Goal: Transaction & Acquisition: Purchase product/service

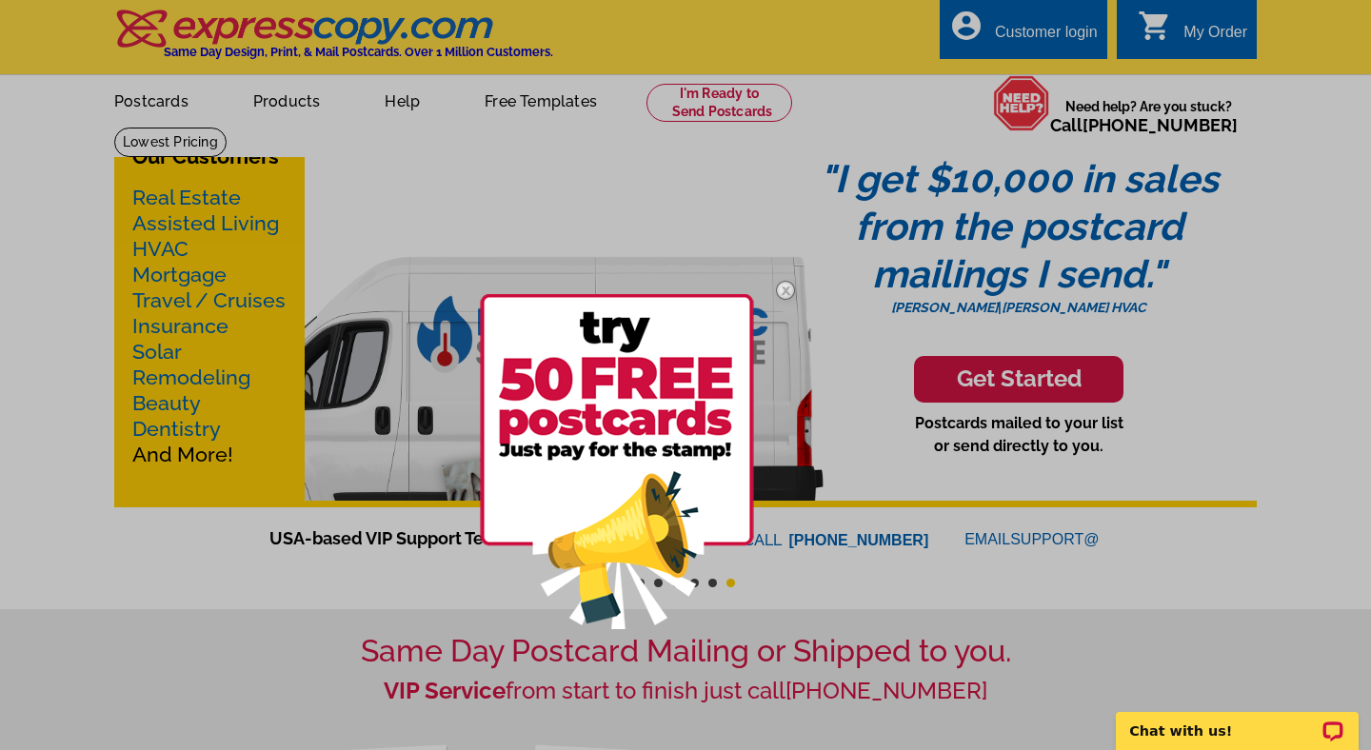
click at [785, 290] on img at bounding box center [785, 290] width 55 height 55
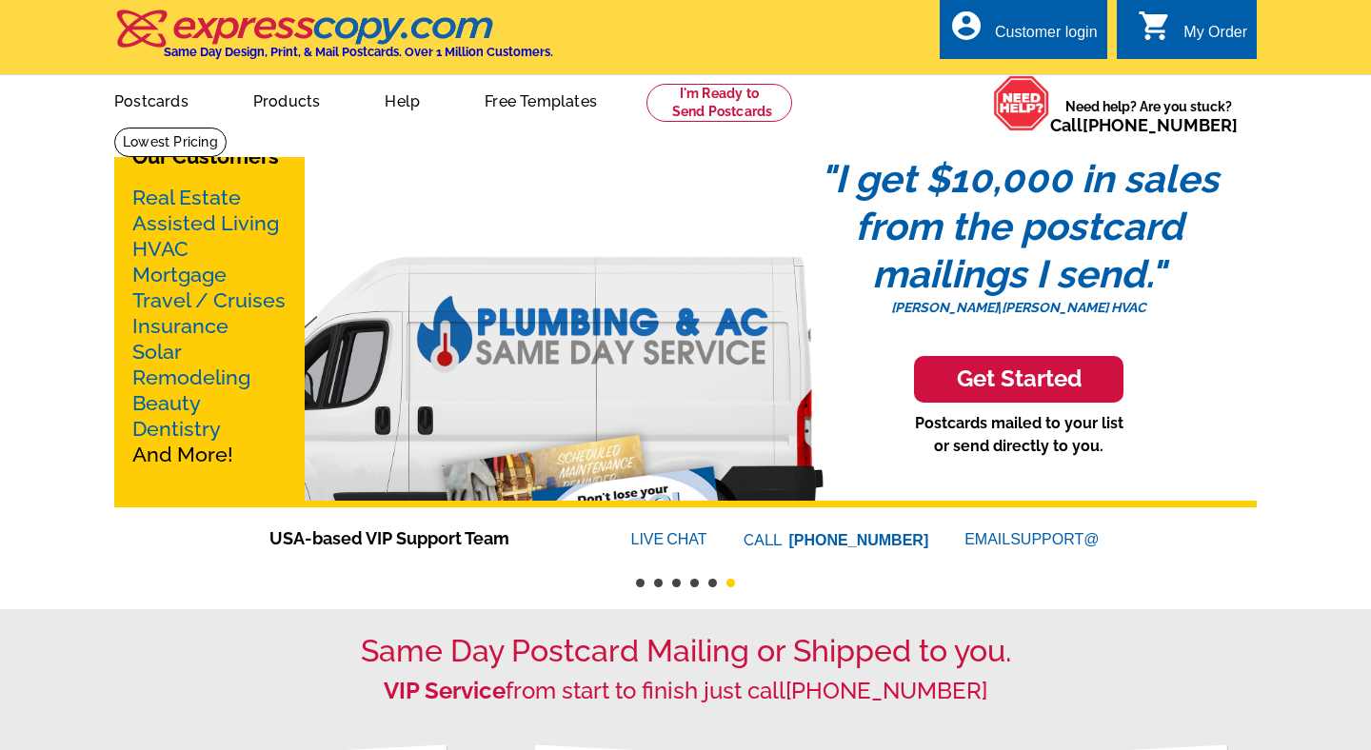
click at [338, 159] on div "Our Customers Real Estate Assisted Living HVAC Mortgage Travel / Cruises Insura…" at bounding box center [685, 317] width 1142 height 381
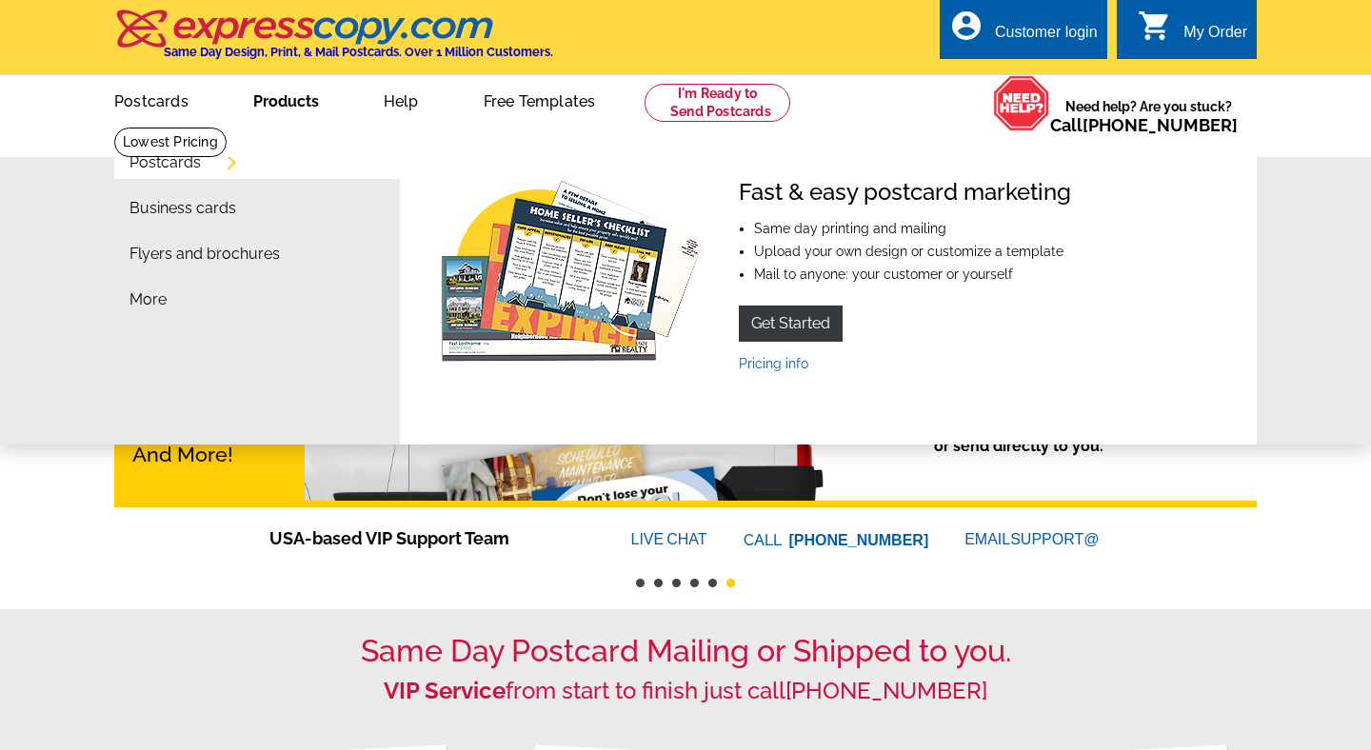
click at [299, 101] on link "Products" at bounding box center [286, 99] width 127 height 45
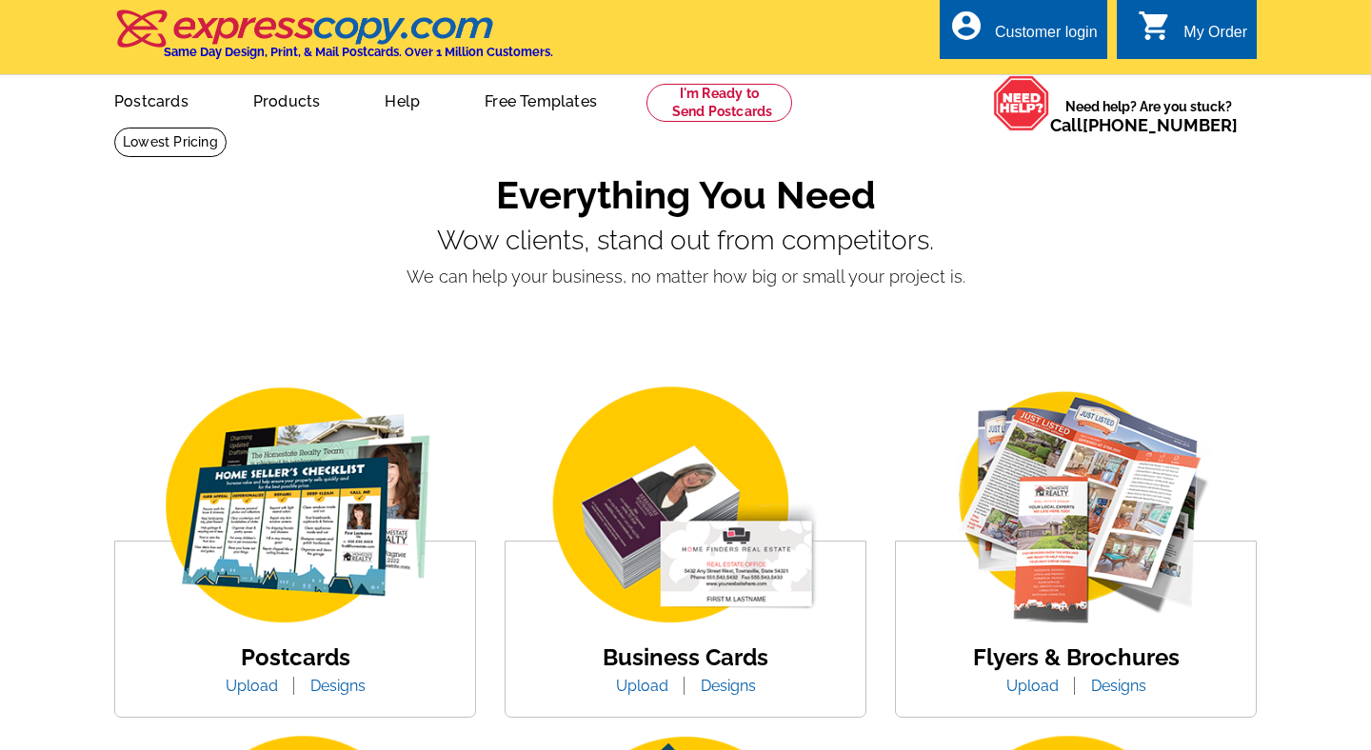
click at [723, 682] on link "Designs" at bounding box center [728, 686] width 84 height 18
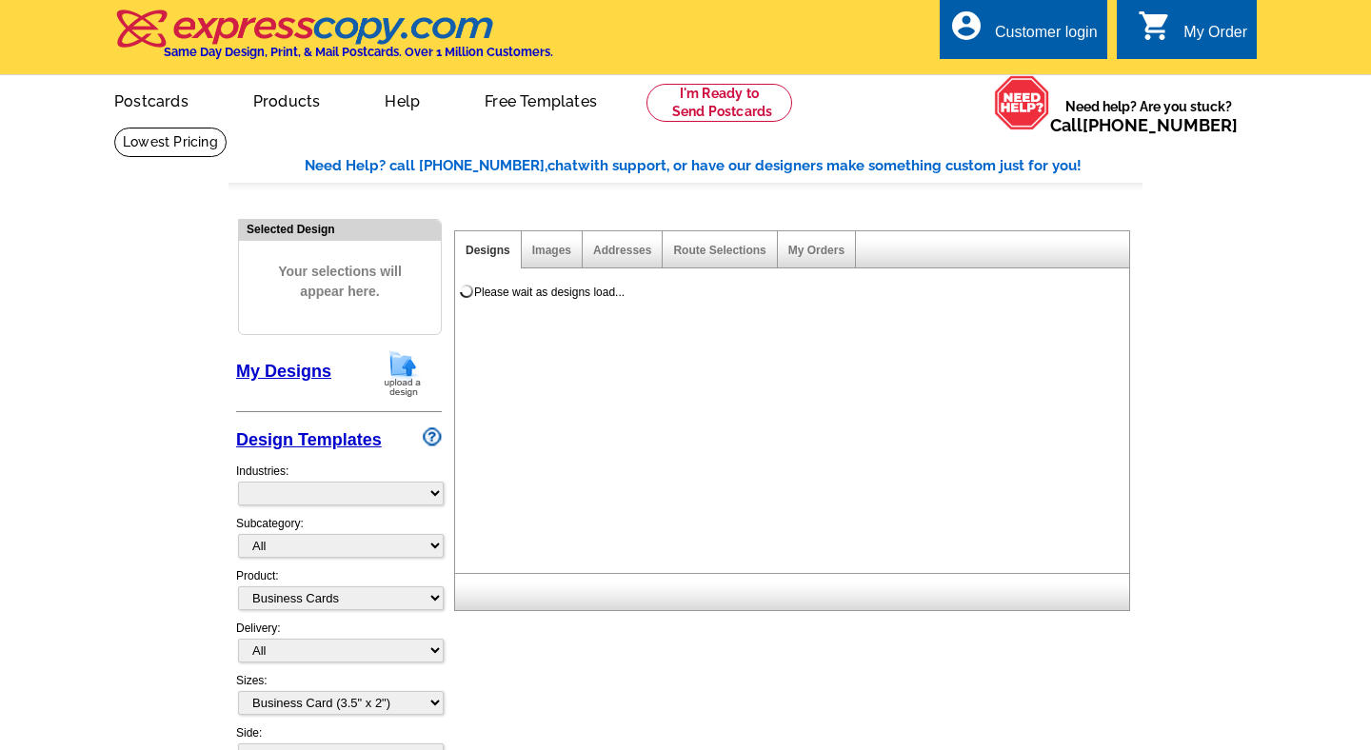
select select "3"
select select "5"
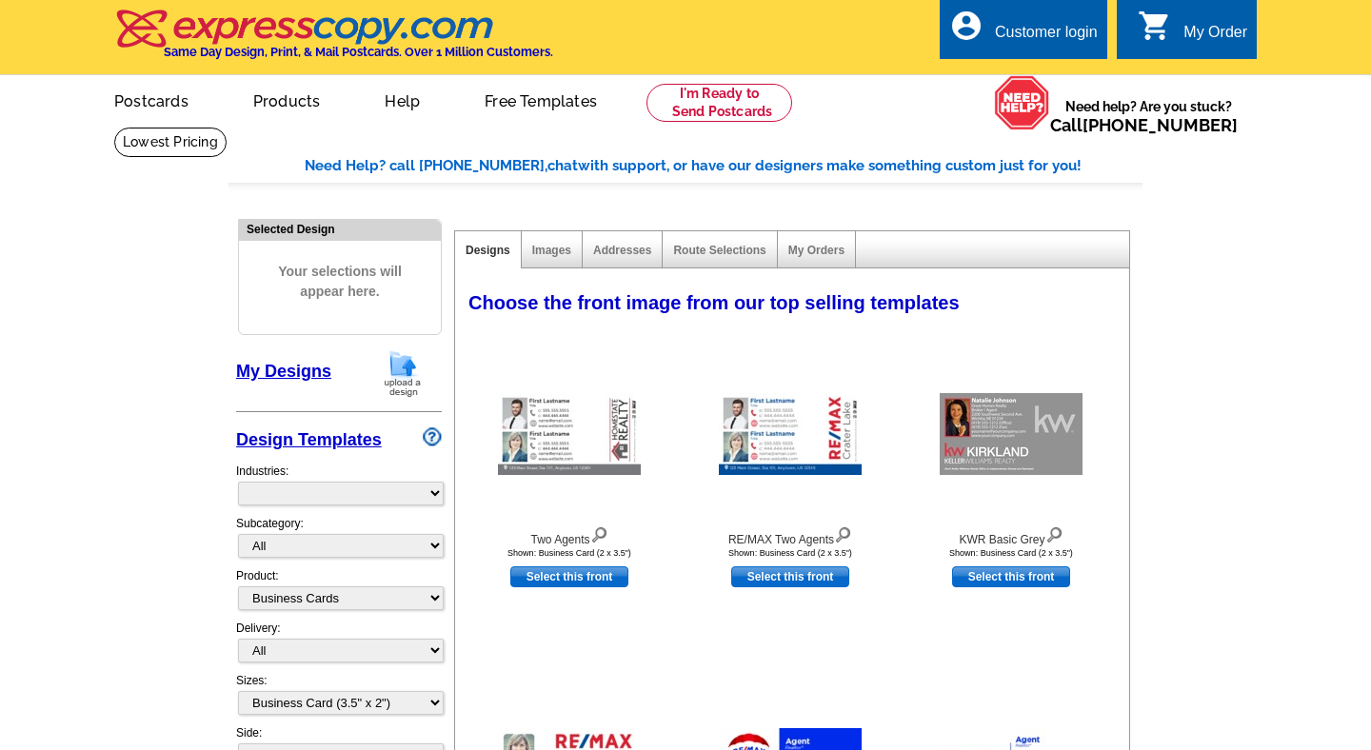
select select "973"
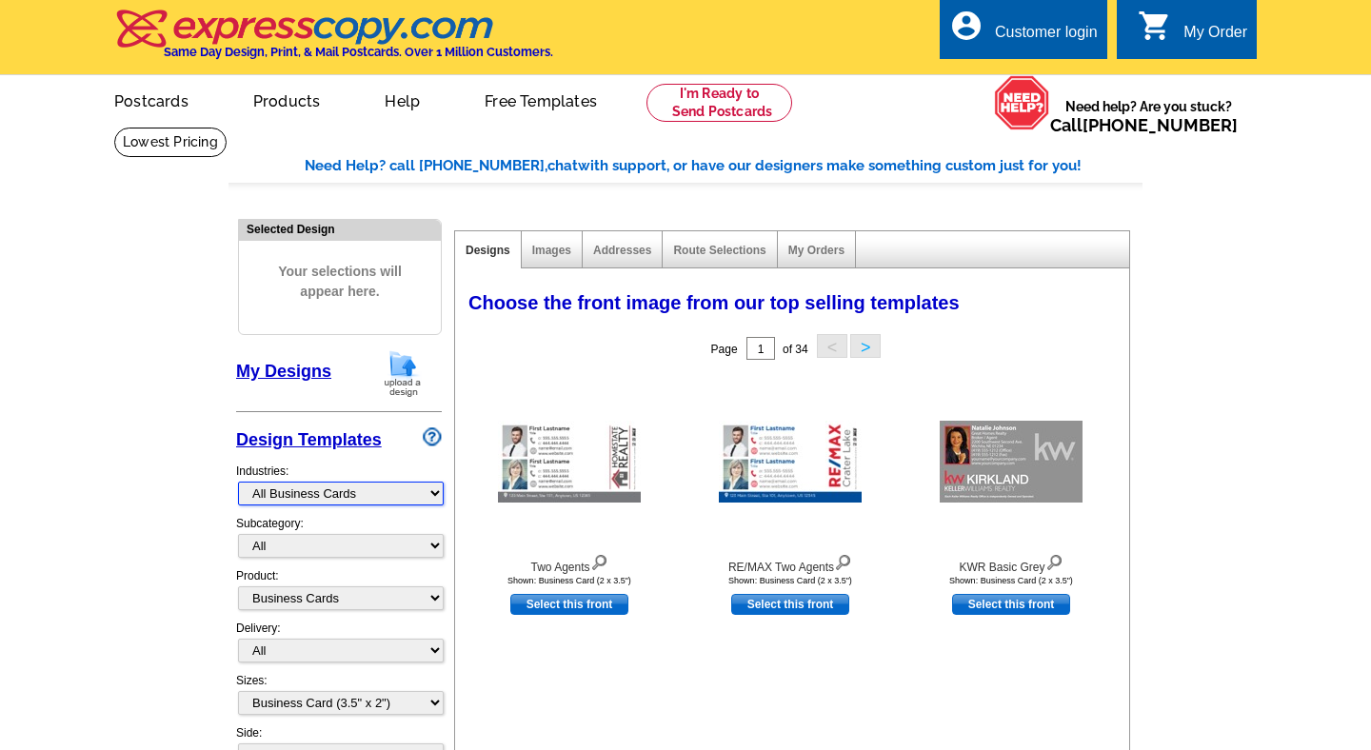
click at [434, 494] on select "What's New Real Estate Mortgage Insurance HVAC Dental Solar EDDM - NEW! Calenda…" at bounding box center [341, 494] width 206 height 24
click at [238, 482] on select "What's New Real Estate Mortgage Insurance HVAC Dental Solar EDDM - NEW! Calenda…" at bounding box center [341, 494] width 206 height 24
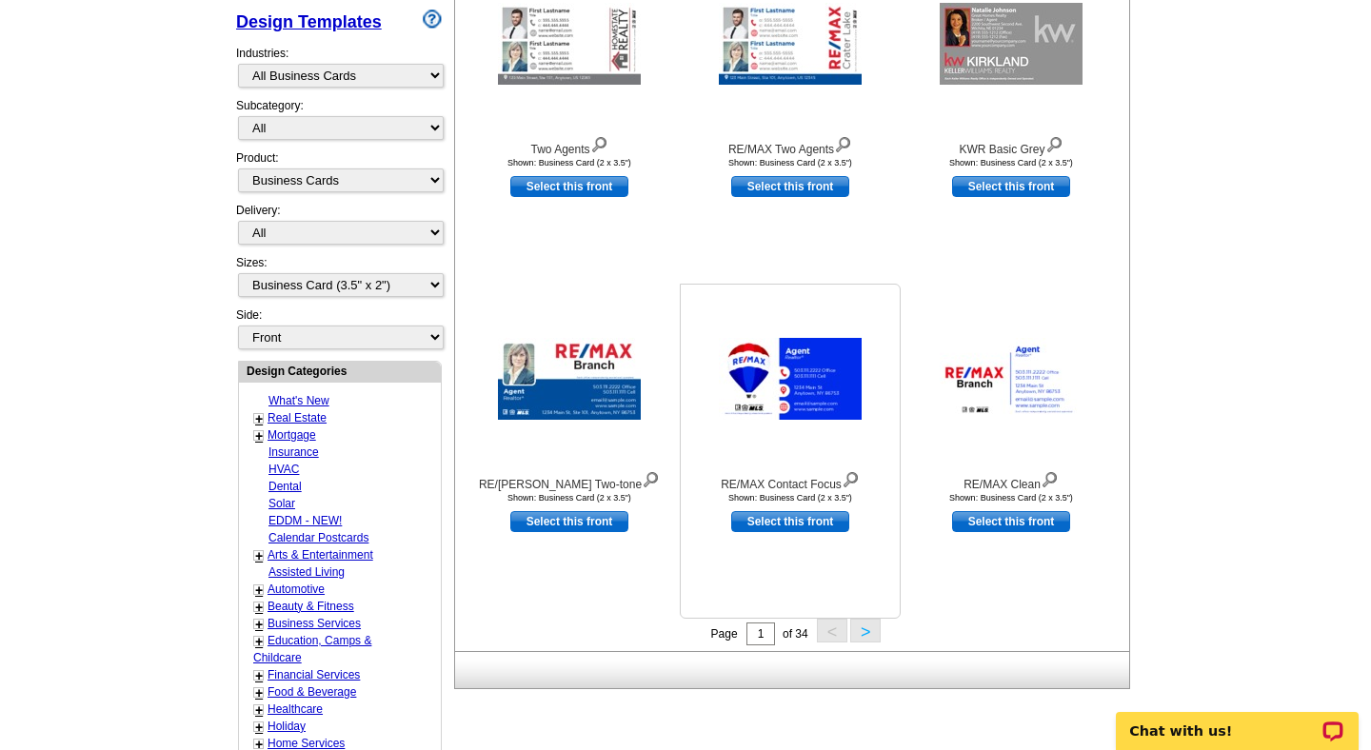
scroll to position [450, 0]
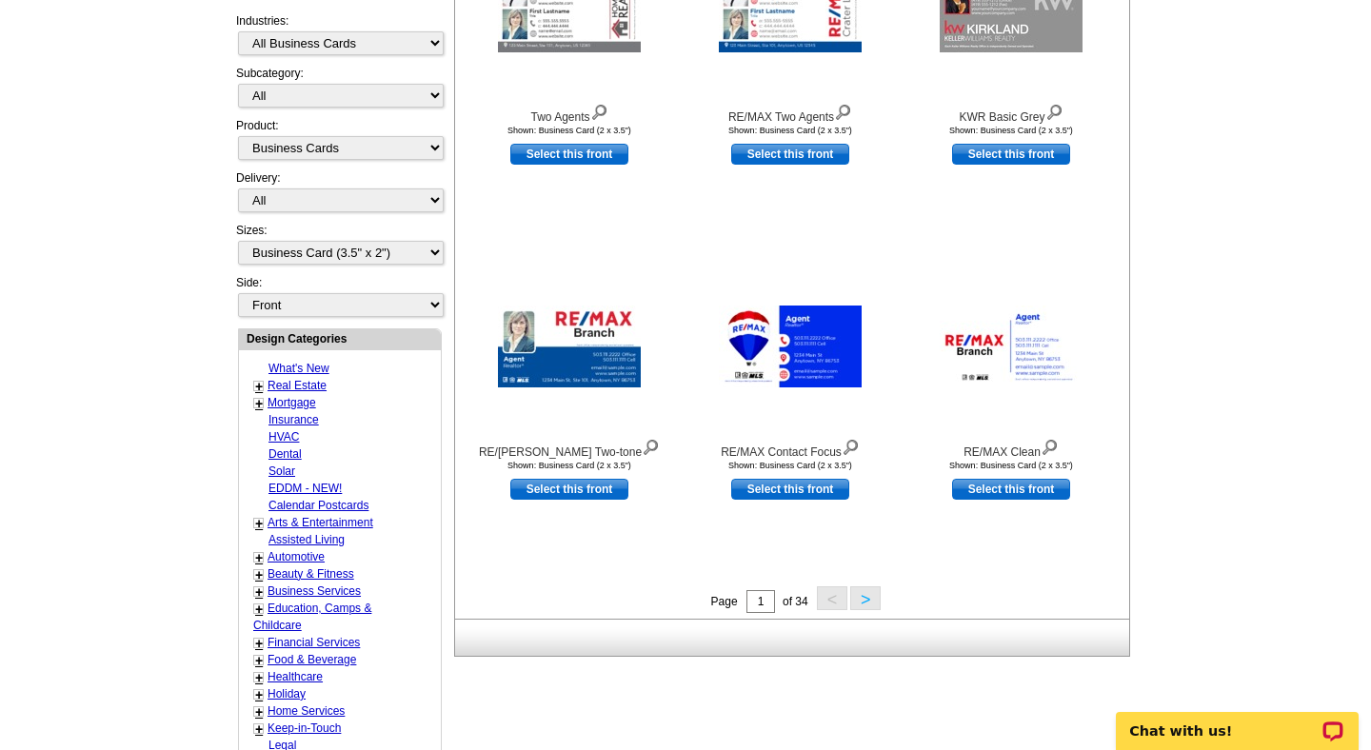
click at [872, 595] on button ">" at bounding box center [865, 598] width 30 height 24
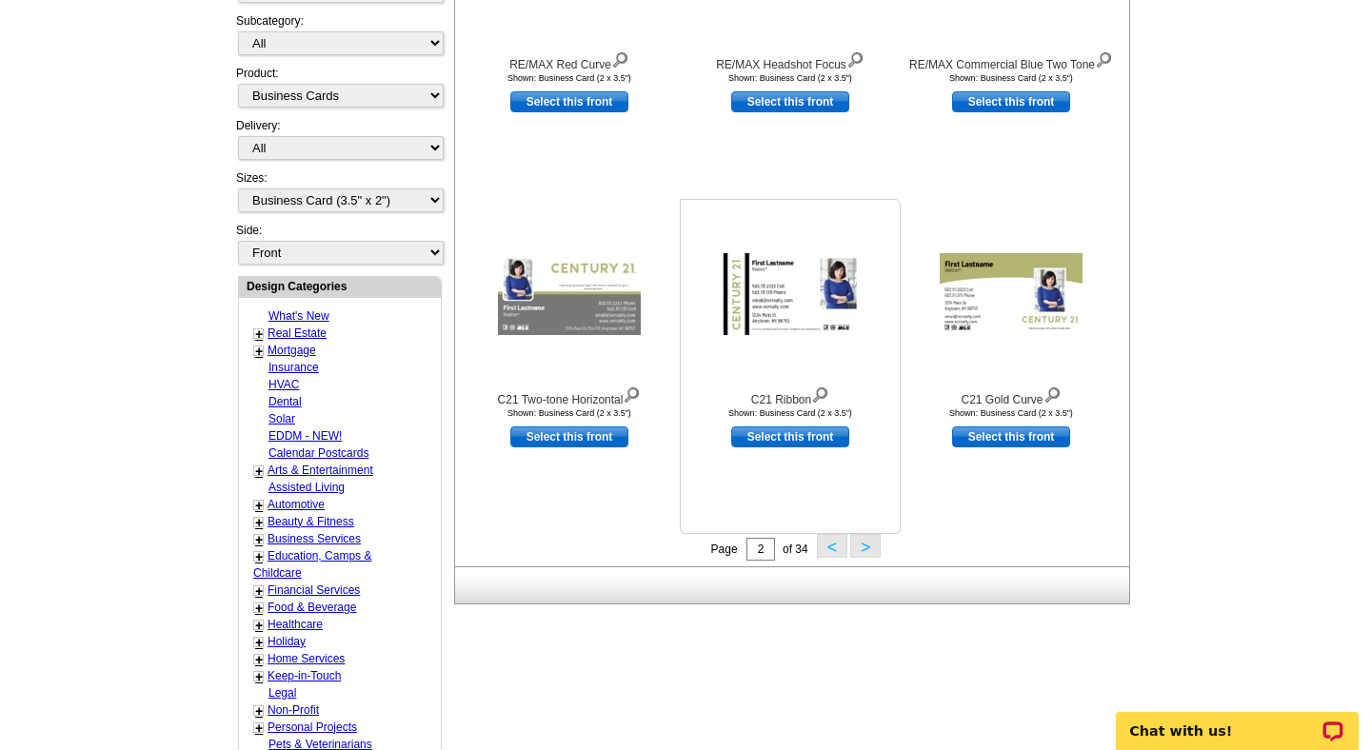
scroll to position [509, 0]
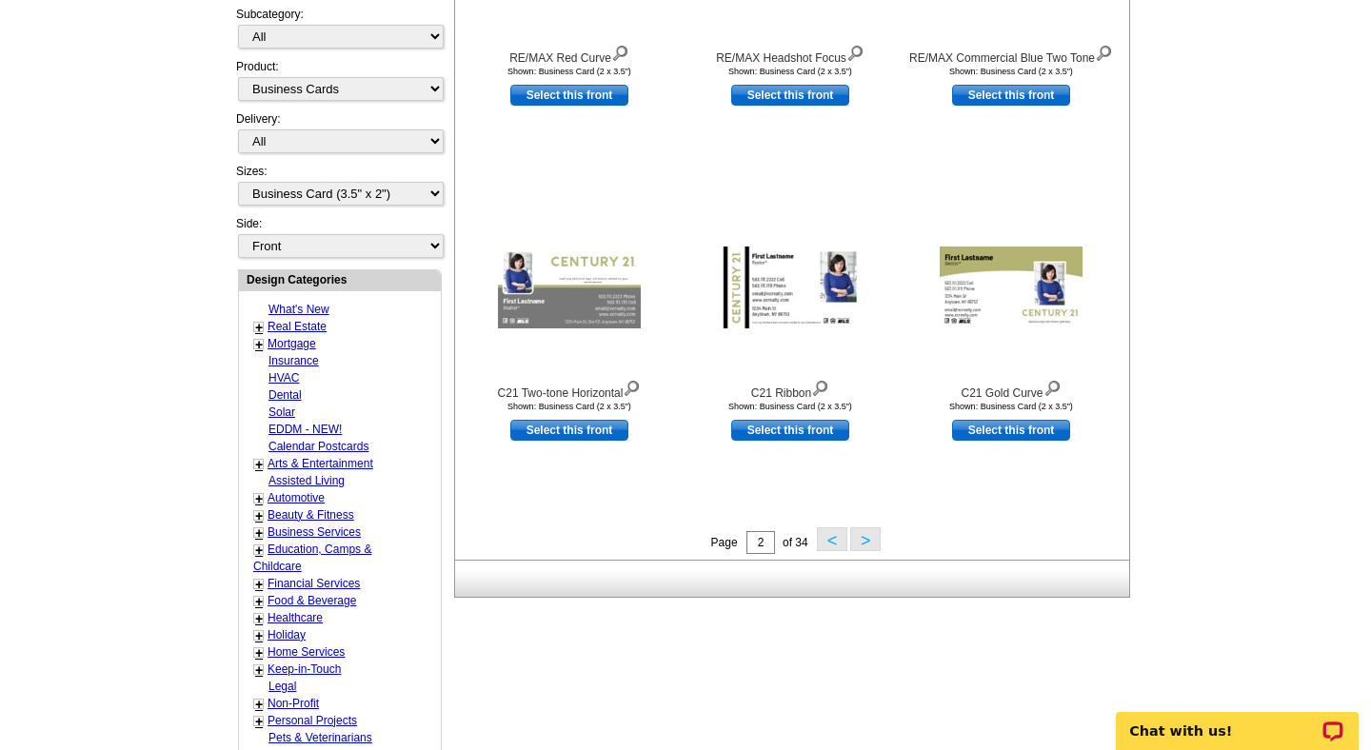
click at [867, 541] on button ">" at bounding box center [865, 539] width 30 height 24
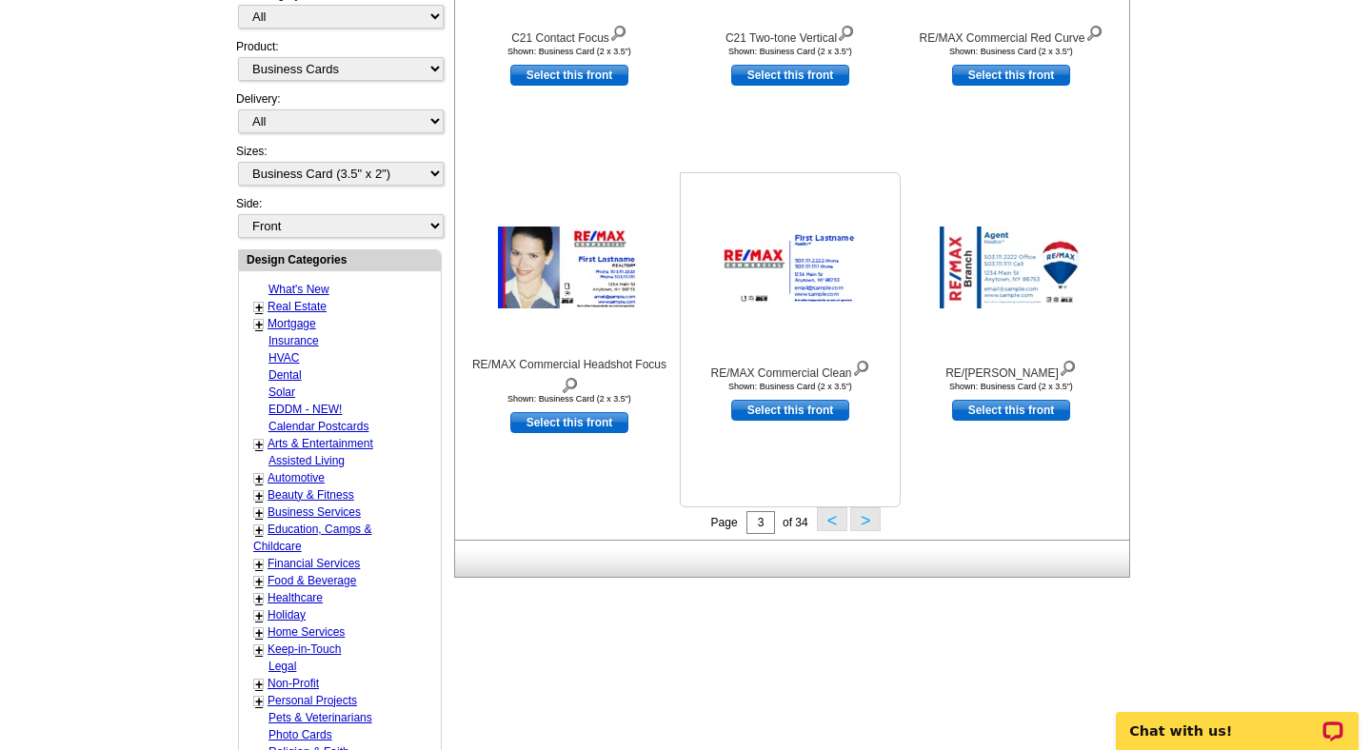
scroll to position [530, 0]
click at [867, 518] on button ">" at bounding box center [865, 518] width 30 height 24
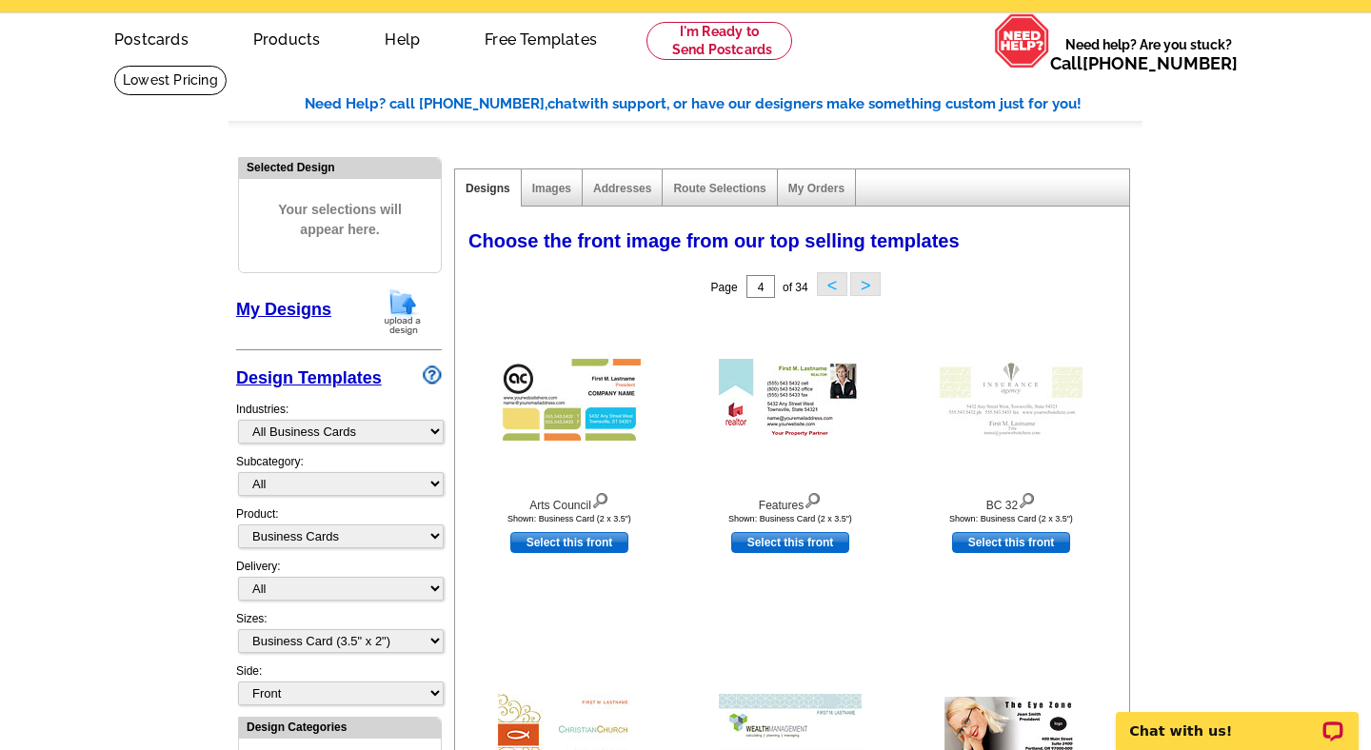
scroll to position [0, 0]
